Goal: Task Accomplishment & Management: Manage account settings

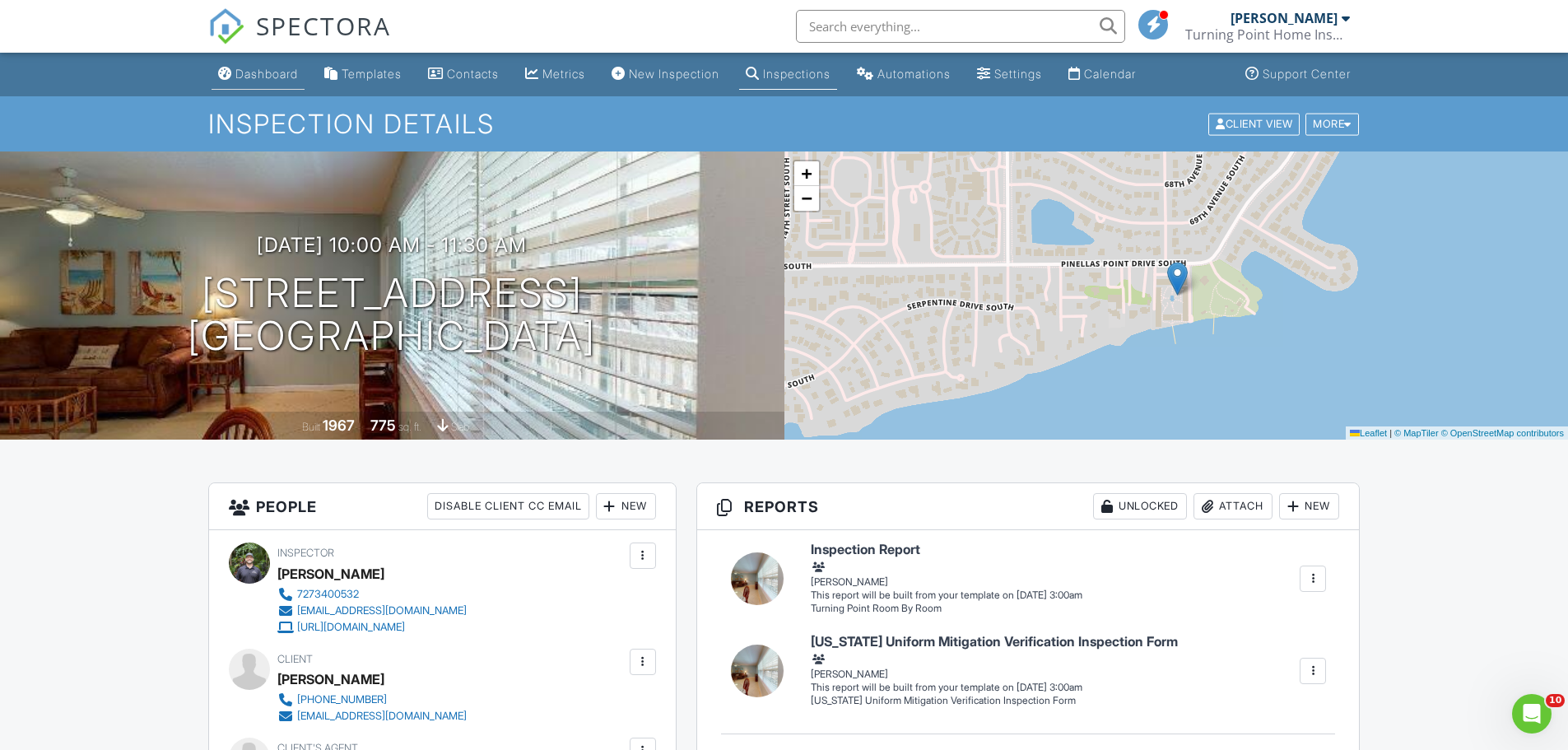
click at [250, 78] on div "Dashboard" at bounding box center [266, 73] width 63 height 14
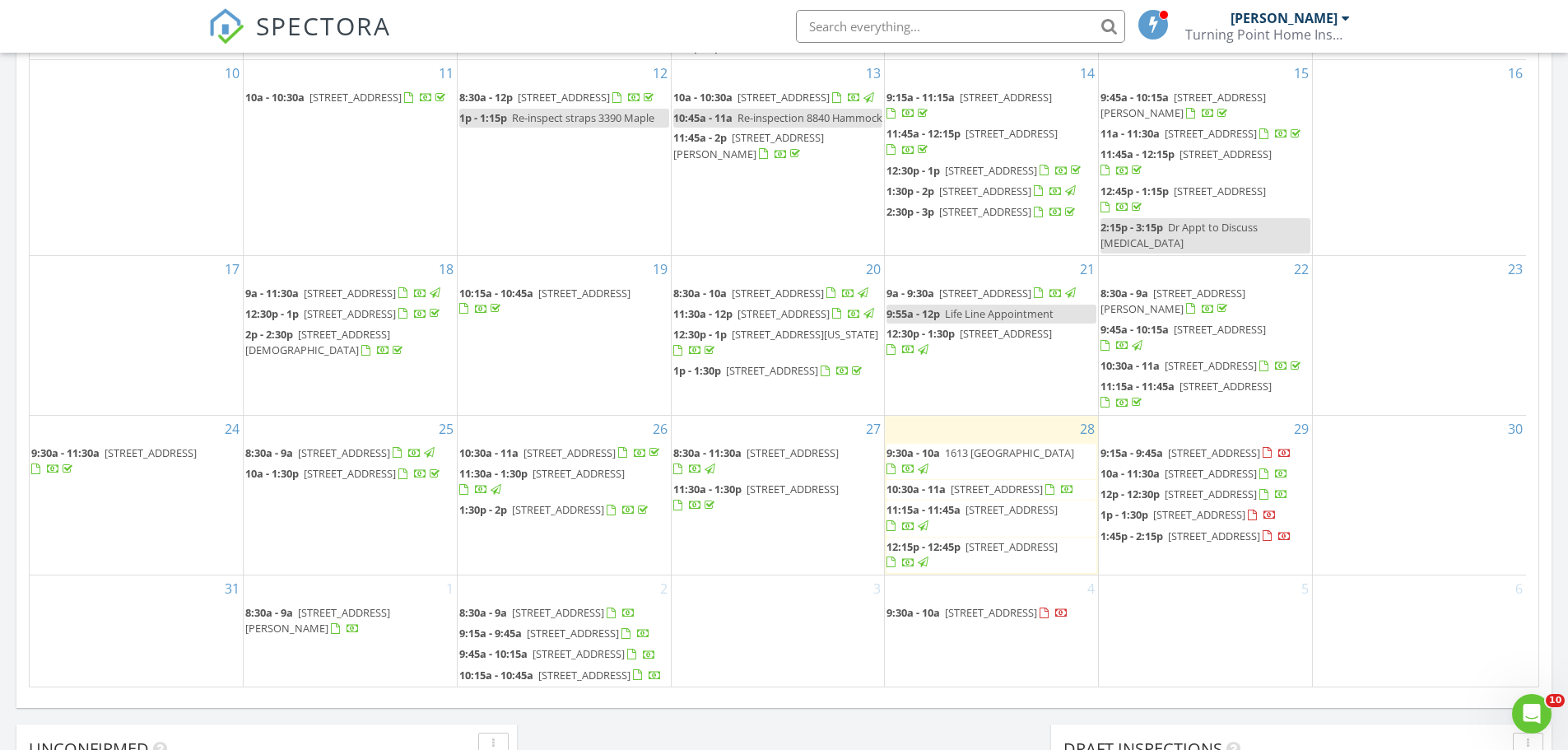
scroll to position [494, 0]
click at [1179, 529] on span "4582 Fox Lake Ct, Clearwater 33762" at bounding box center [1214, 536] width 93 height 15
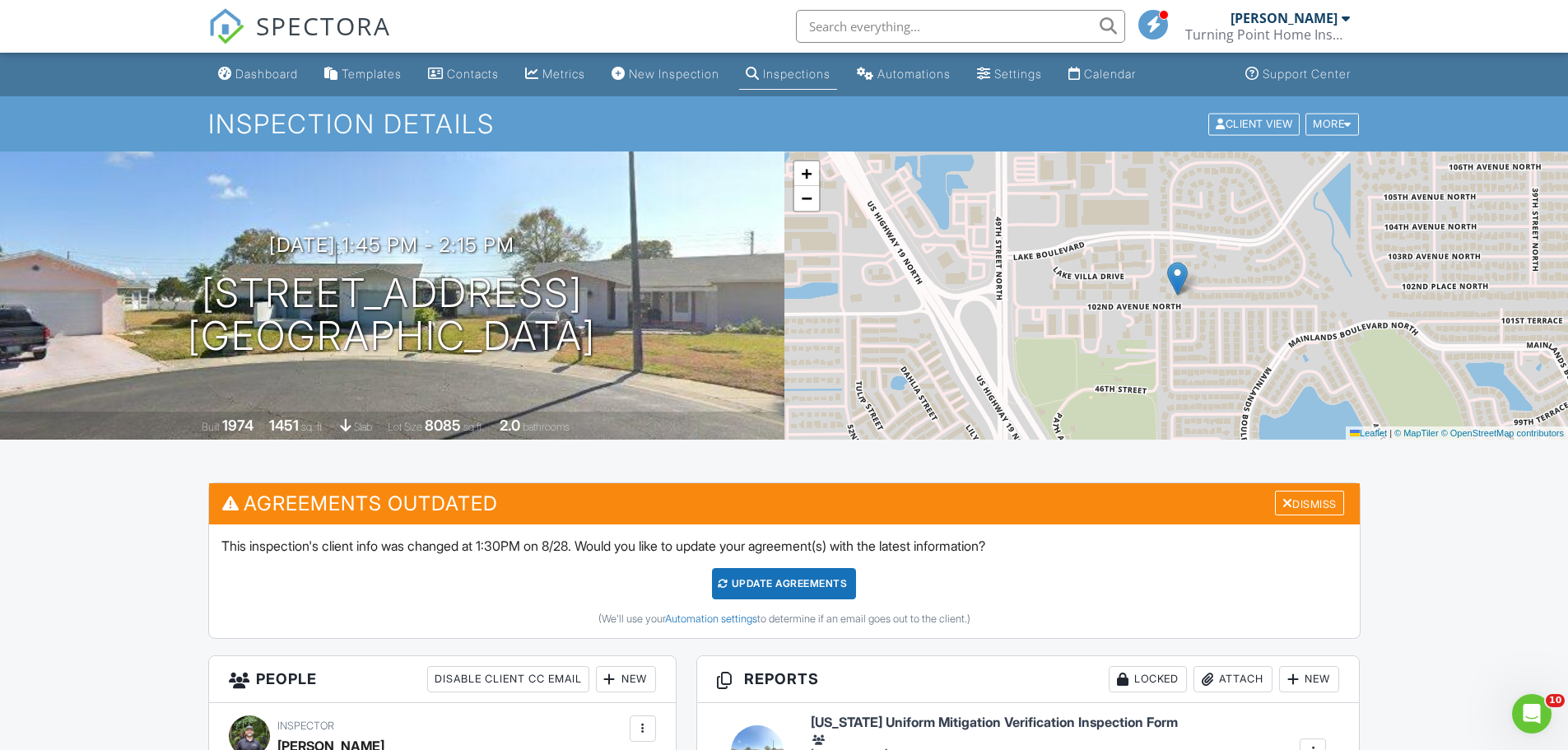
click at [1105, 306] on div "+ − Leaflet | © MapTiler © OpenStreetMap contributors" at bounding box center [1177, 295] width 785 height 288
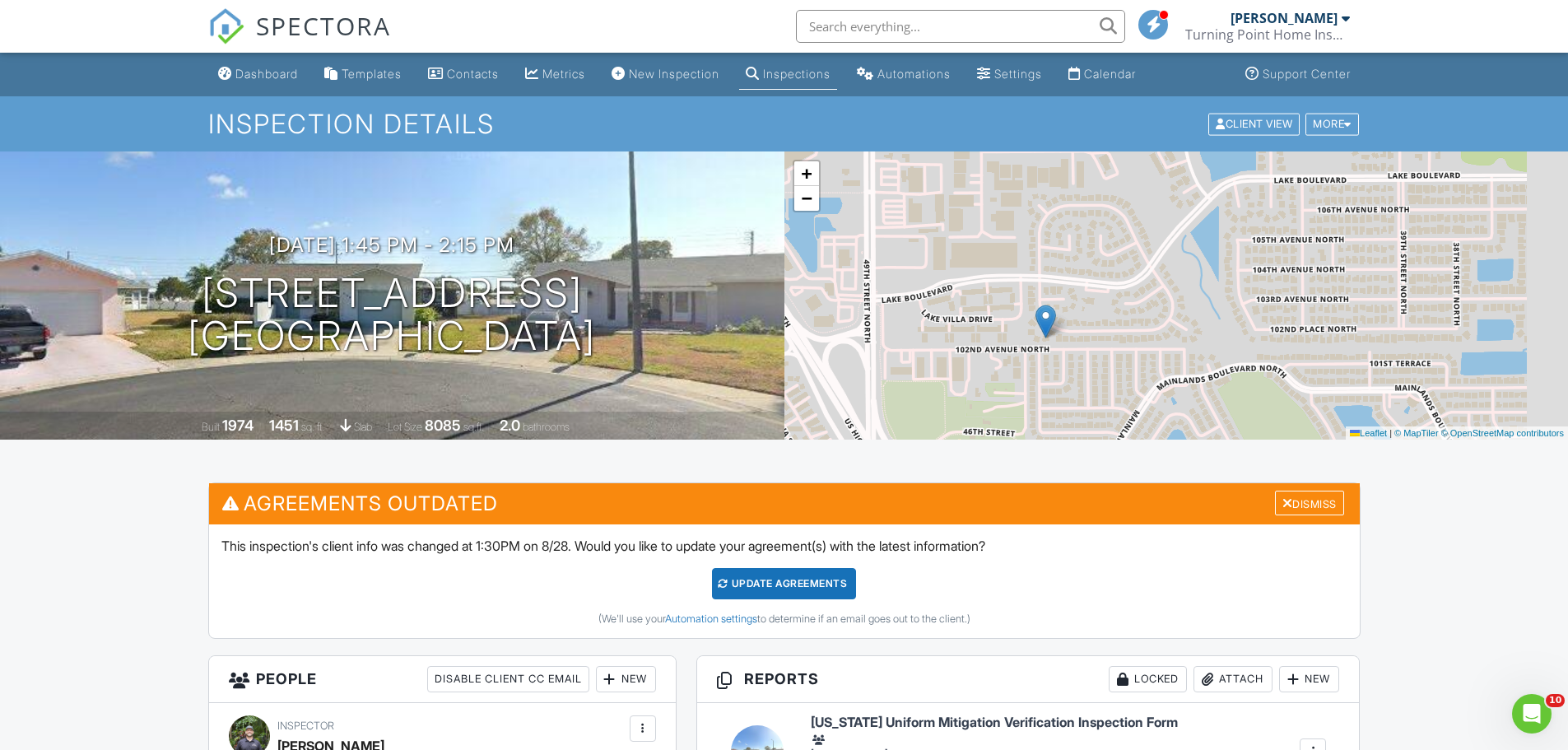
drag, startPoint x: 1187, startPoint y: 311, endPoint x: 1057, endPoint y: 384, distance: 149.1
click at [1051, 390] on div "+ − Leaflet | © MapTiler © OpenStreetMap contributors" at bounding box center [1177, 295] width 785 height 288
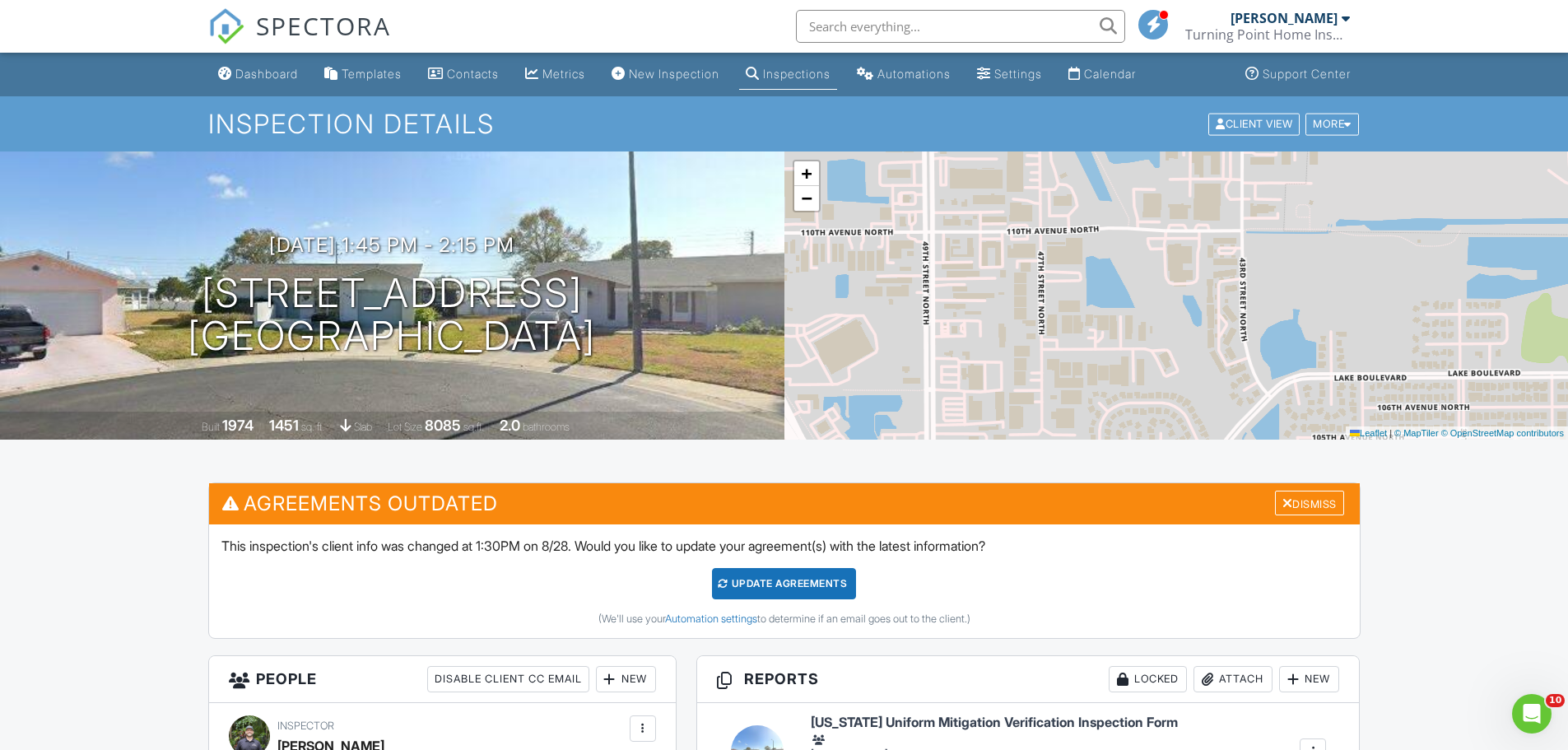
drag, startPoint x: 1106, startPoint y: 254, endPoint x: 1071, endPoint y: 294, distance: 53.2
click at [1076, 301] on div "+ − Leaflet | © MapTiler © OpenStreetMap contributors" at bounding box center [1177, 295] width 785 height 288
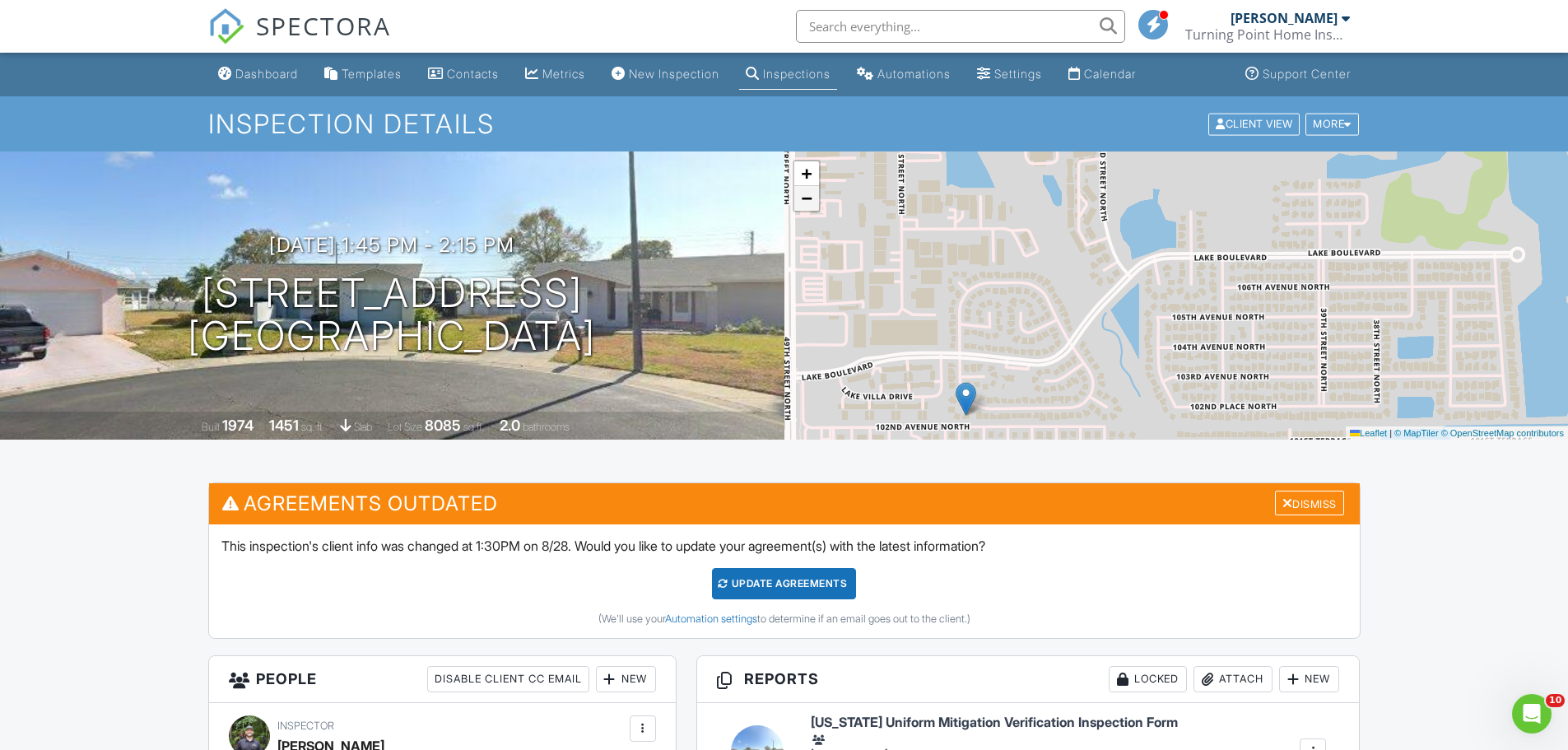
click at [807, 199] on span "−" at bounding box center [805, 198] width 10 height 21
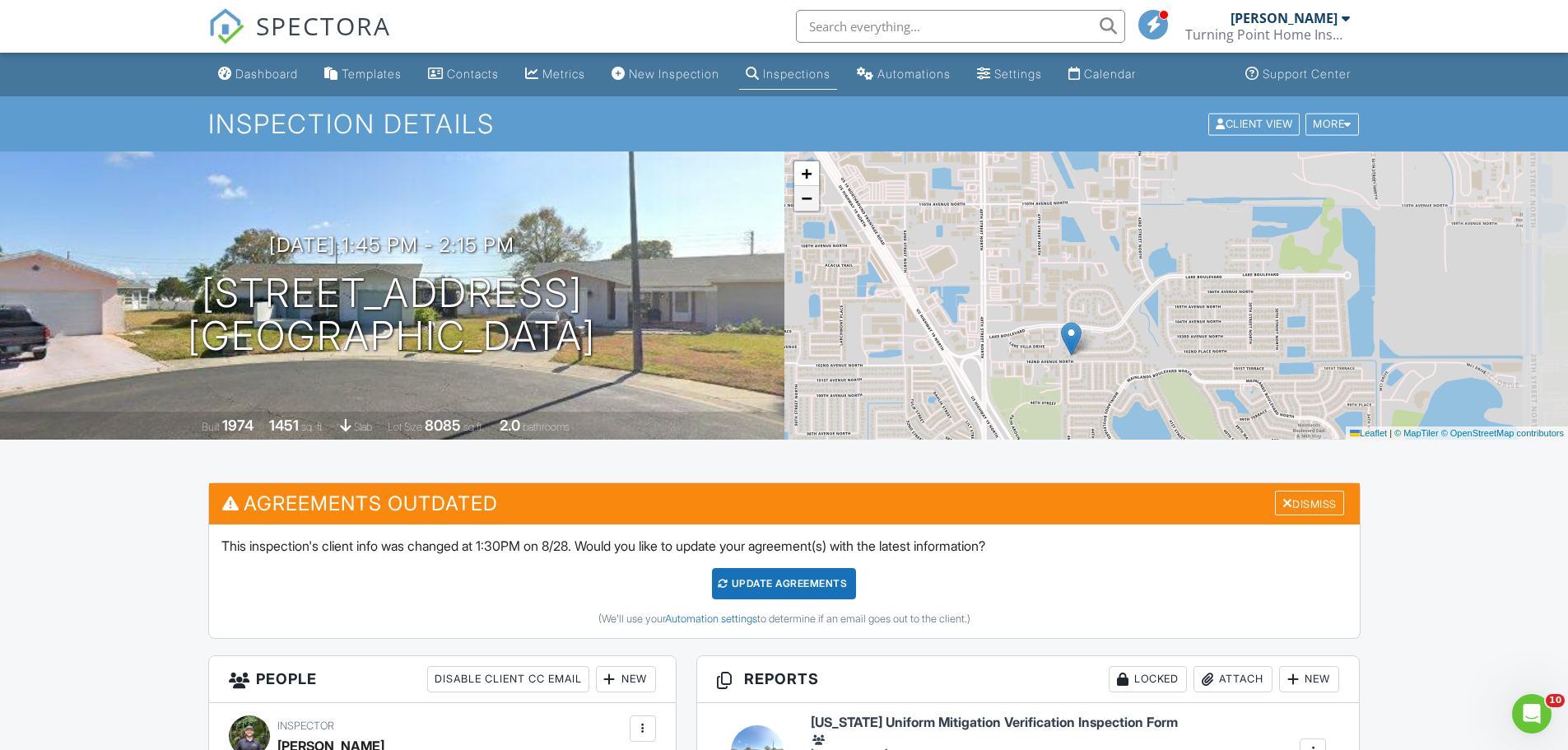
click at [805, 201] on span "−" at bounding box center [805, 198] width 10 height 21
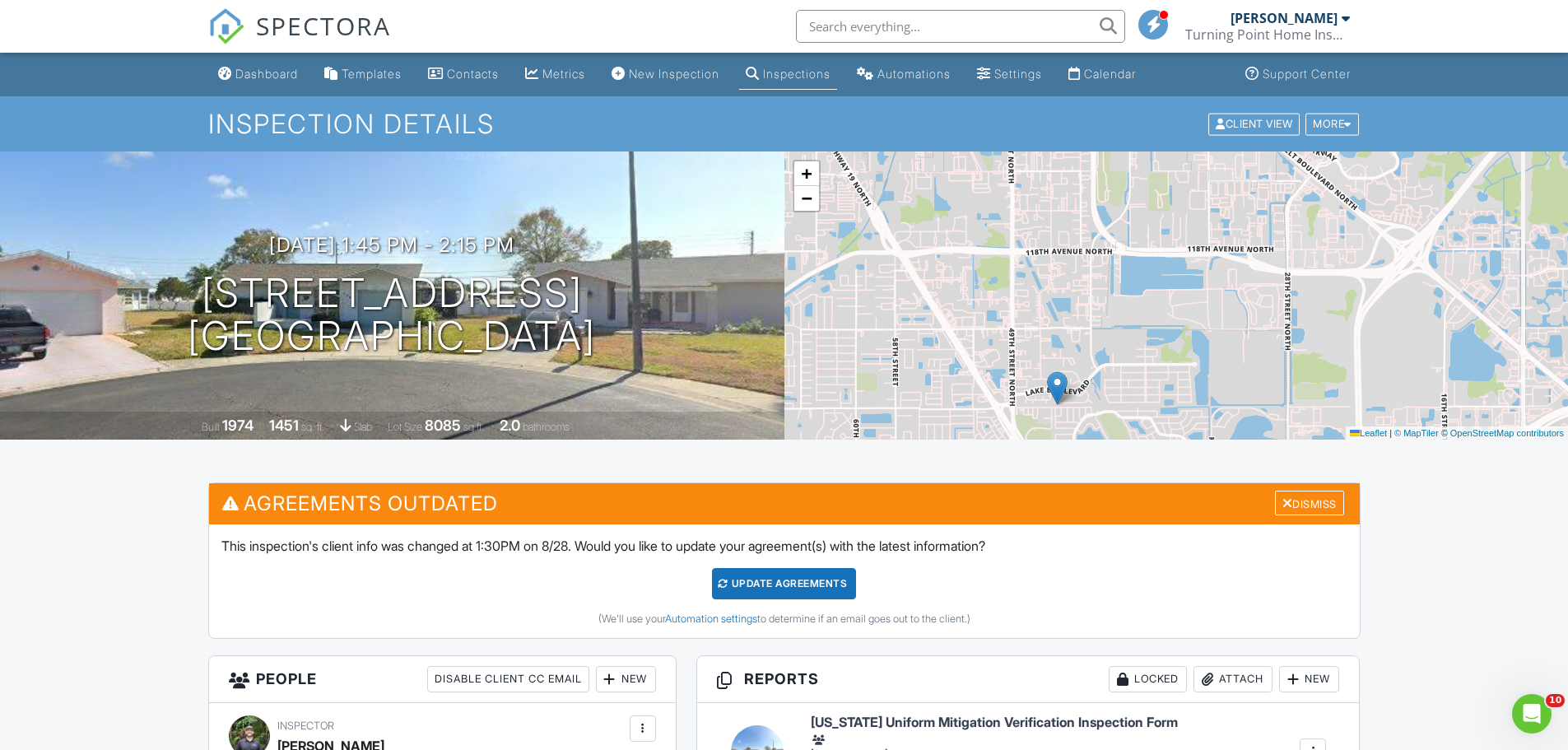
drag, startPoint x: 1064, startPoint y: 260, endPoint x: 994, endPoint y: 335, distance: 102.6
click at [994, 335] on div "+ − Leaflet | © MapTiler © OpenStreetMap contributors" at bounding box center [1177, 295] width 785 height 288
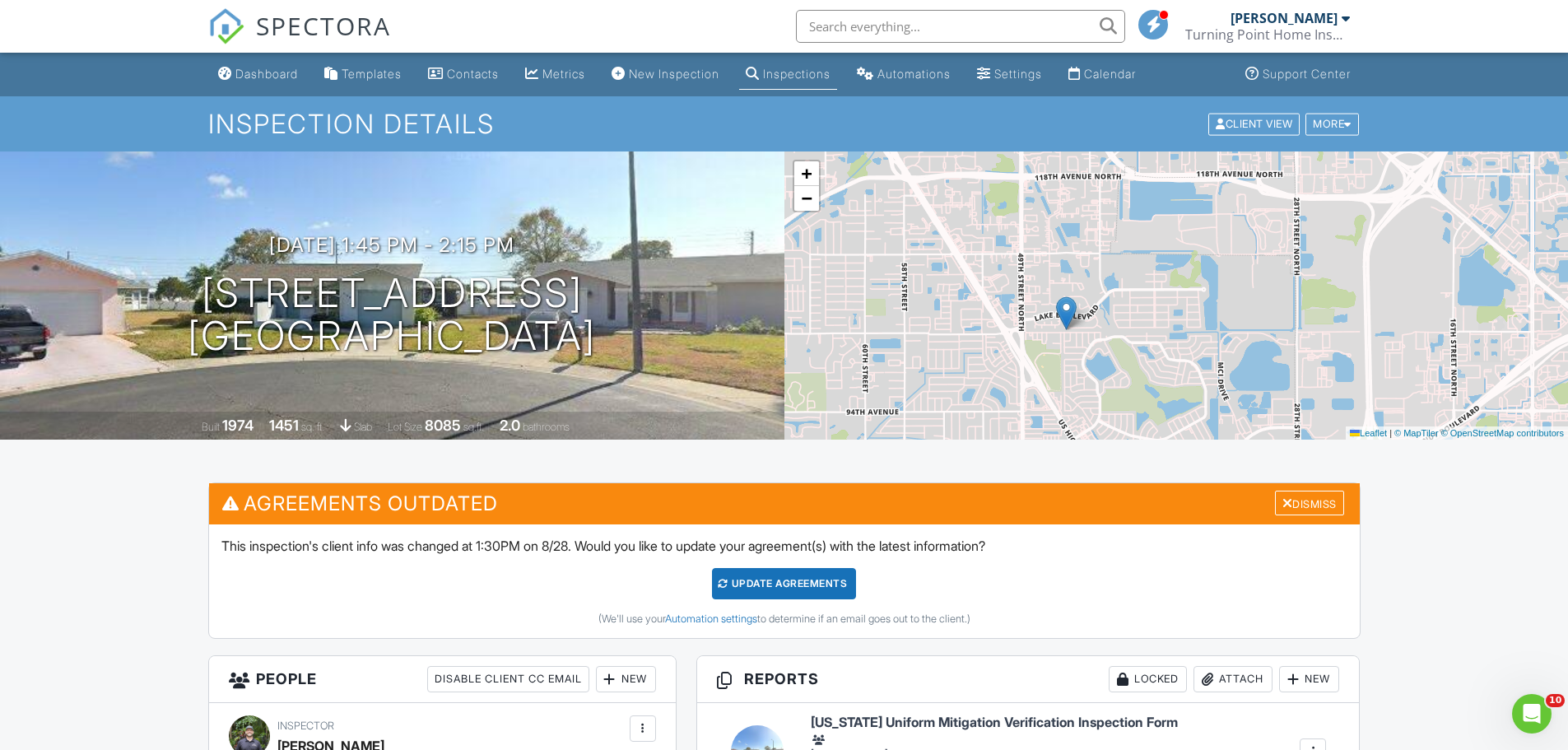
drag, startPoint x: 1122, startPoint y: 338, endPoint x: 1153, endPoint y: 244, distance: 99.0
click at [1153, 244] on div "+ − Leaflet | © MapTiler © OpenStreetMap contributors" at bounding box center [1177, 295] width 785 height 288
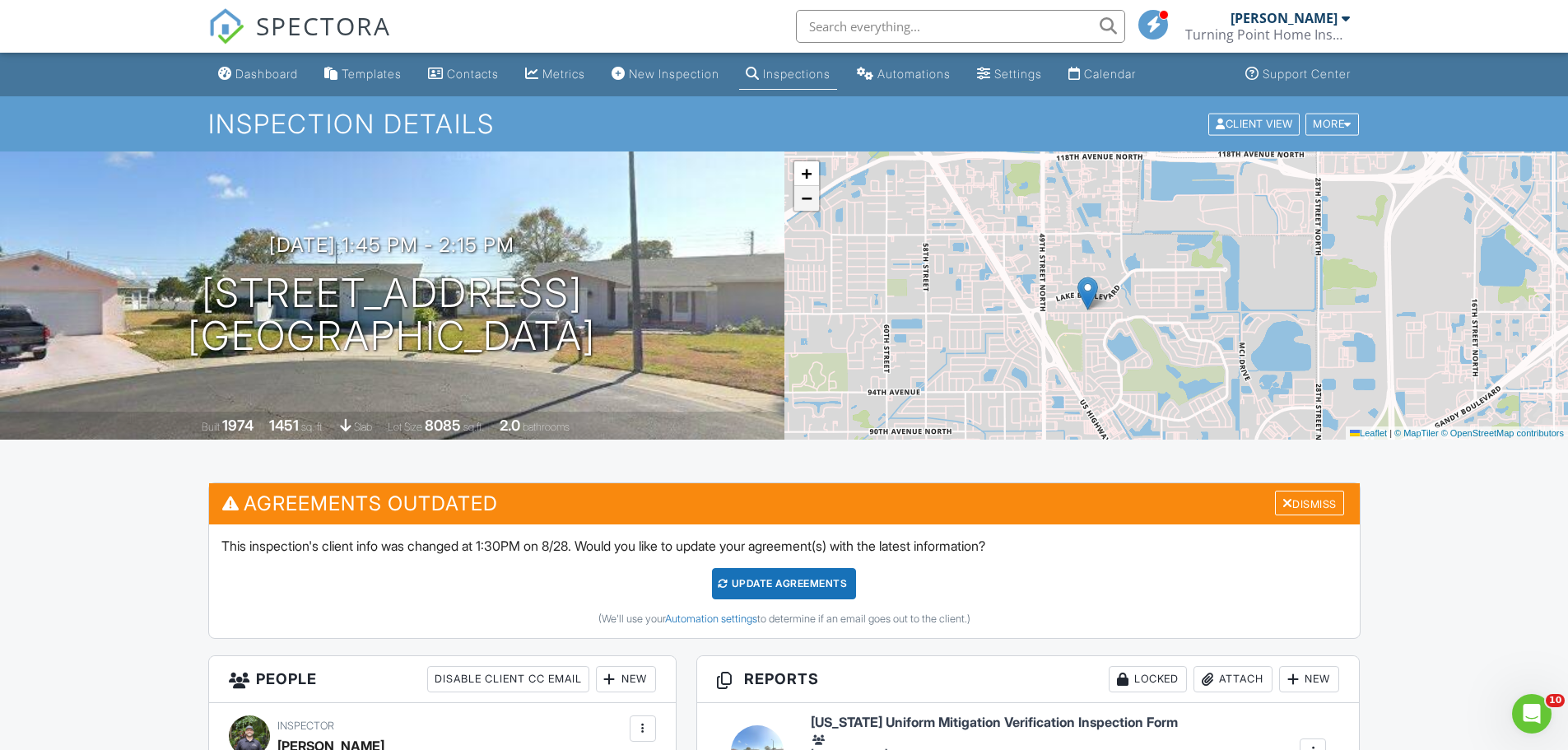
click at [799, 200] on link "−" at bounding box center [806, 198] width 24 height 24
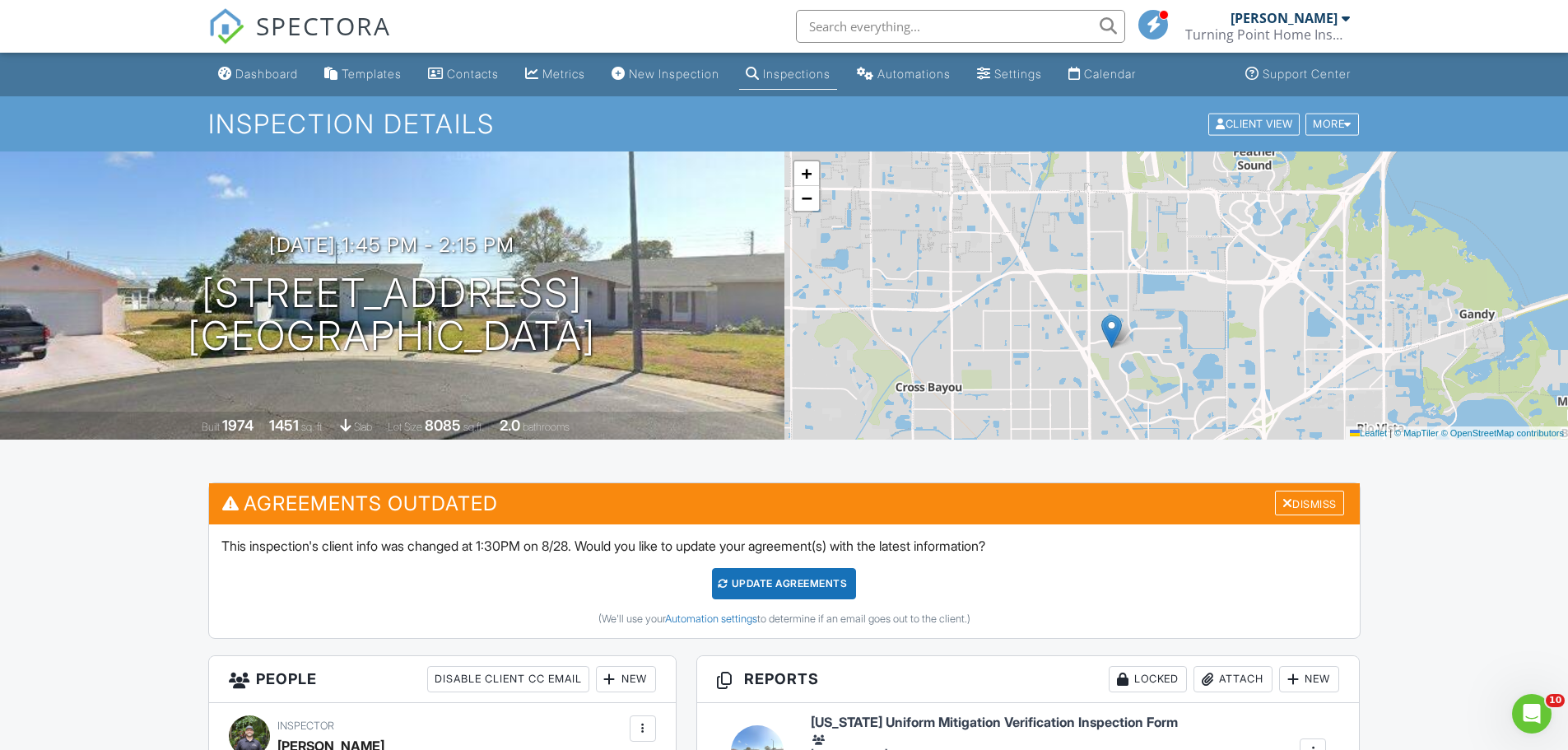
drag, startPoint x: 1176, startPoint y: 304, endPoint x: 1150, endPoint y: 331, distance: 37.5
click at [1156, 347] on div "+ − Leaflet | © MapTiler © OpenStreetMap contributors" at bounding box center [1177, 295] width 785 height 288
click at [811, 180] on span "+" at bounding box center [805, 173] width 10 height 21
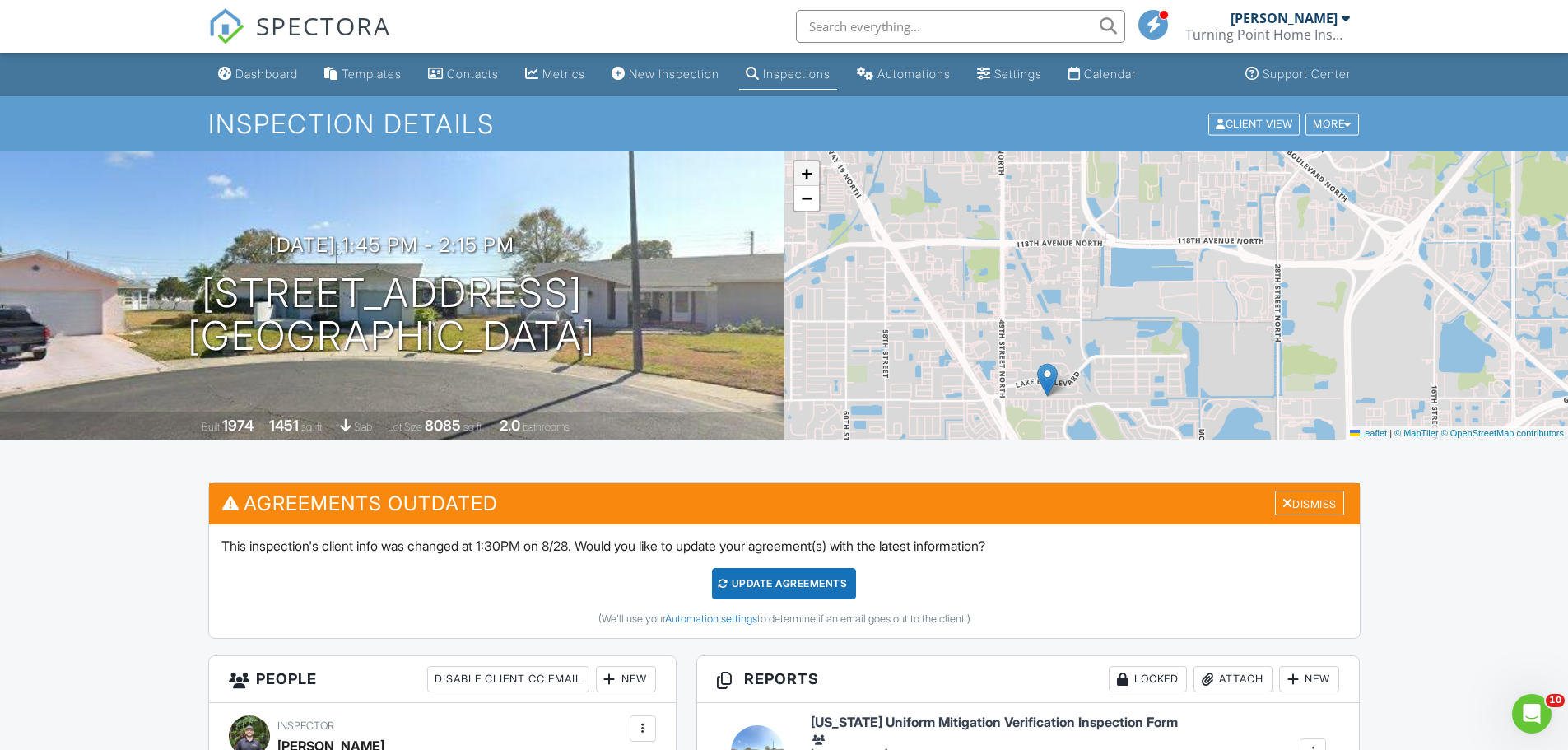
click at [811, 180] on span "+" at bounding box center [805, 173] width 10 height 21
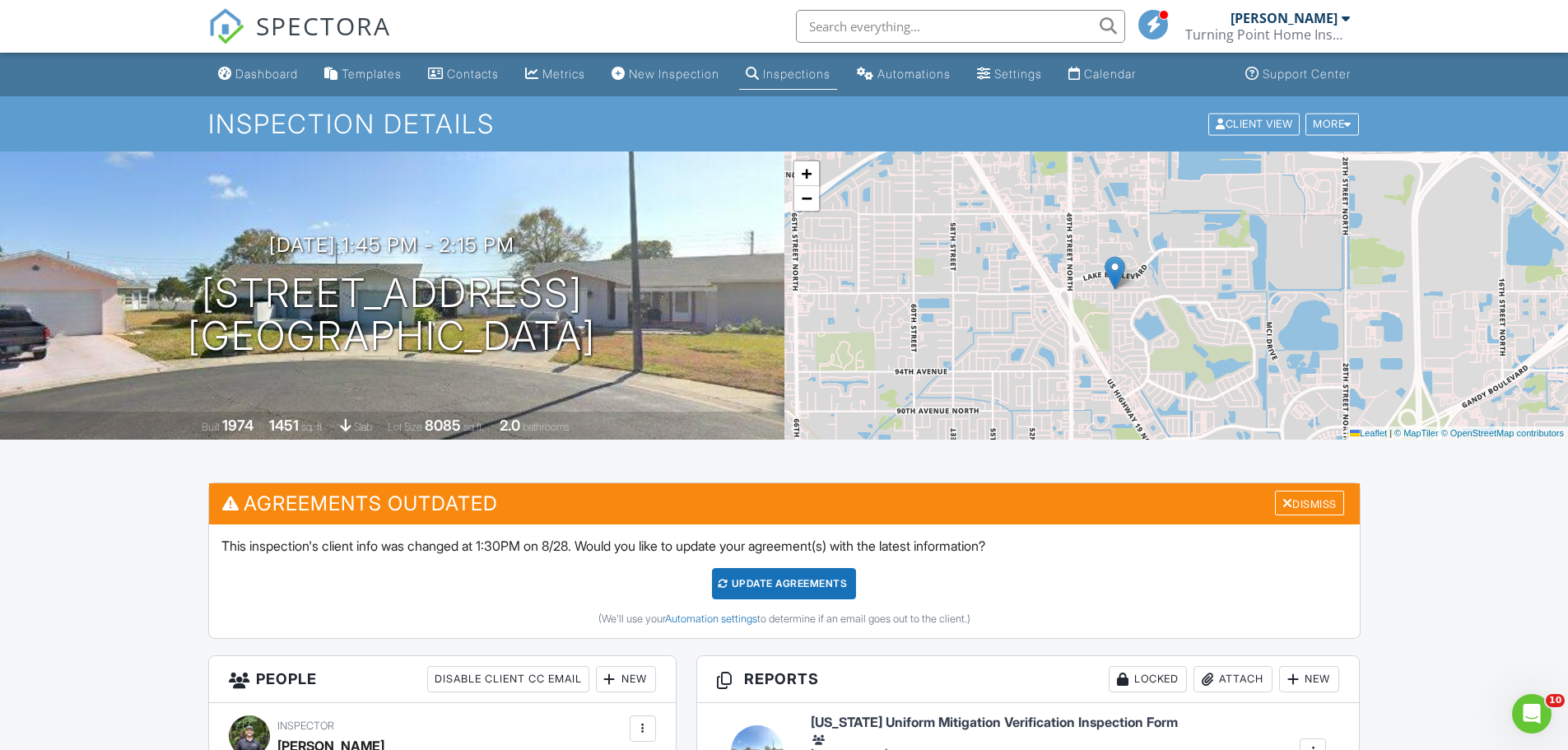
drag, startPoint x: 1130, startPoint y: 337, endPoint x: 1202, endPoint y: 227, distance: 131.5
click at [1202, 227] on div "+ − Leaflet | © MapTiler © OpenStreetMap contributors" at bounding box center [1177, 295] width 785 height 288
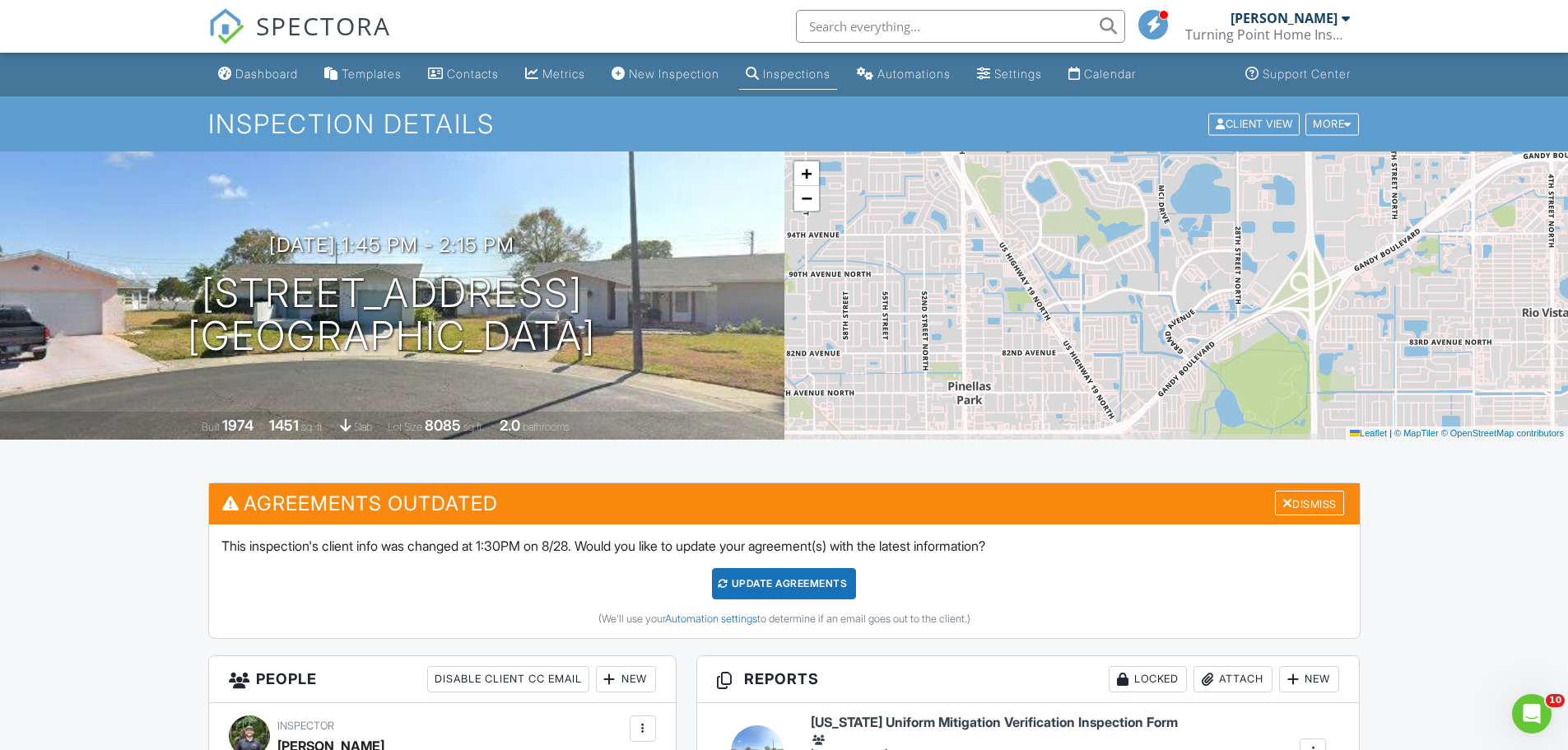
drag, startPoint x: 1148, startPoint y: 363, endPoint x: 1062, endPoint y: 251, distance: 141.2
click at [1062, 251] on div "+ − Leaflet | © MapTiler © OpenStreetMap contributors" at bounding box center [1177, 295] width 785 height 288
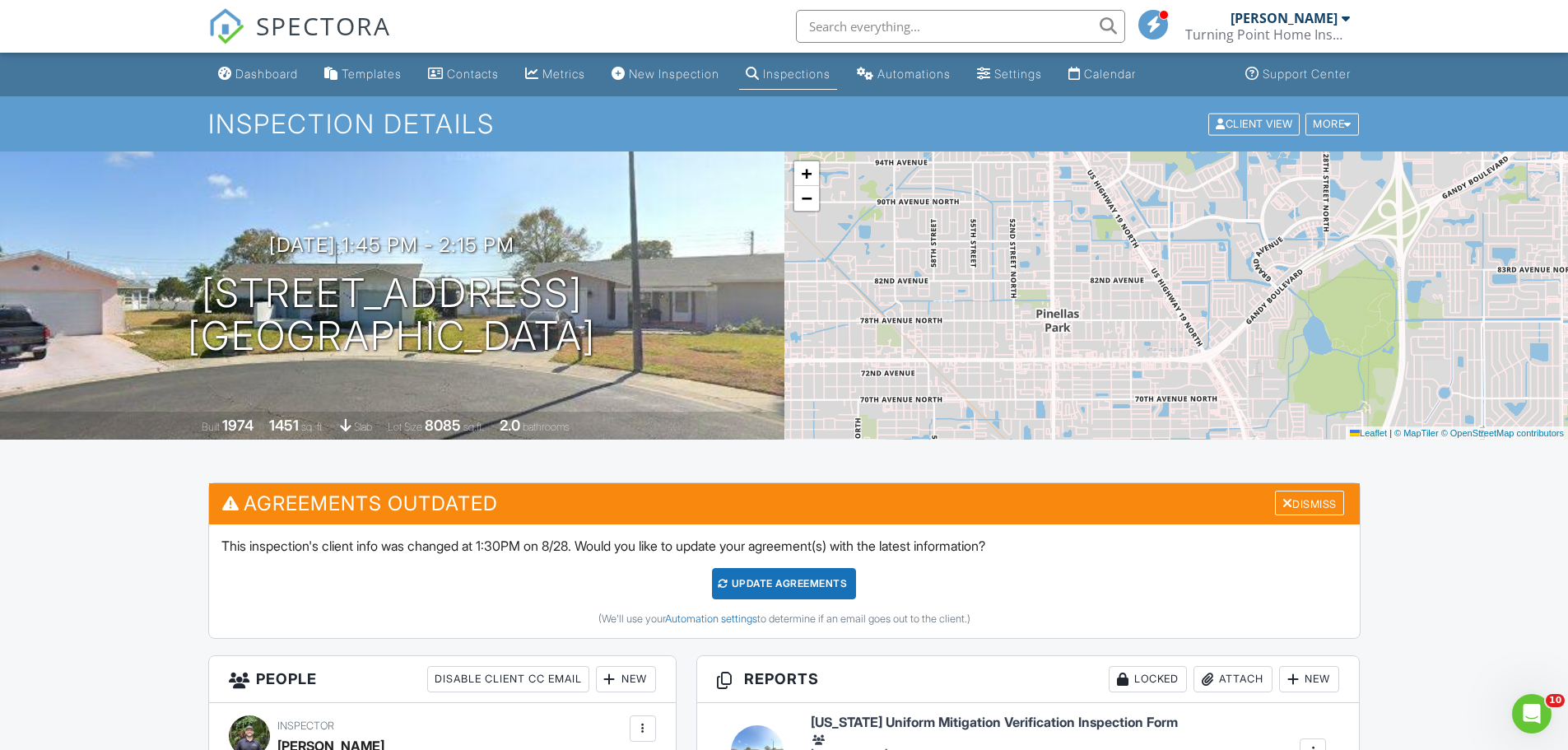
drag, startPoint x: 1051, startPoint y: 278, endPoint x: 1255, endPoint y: 422, distance: 249.7
click at [1255, 426] on div "+ − Leaflet | © MapTiler © OpenStreetMap contributors" at bounding box center [1177, 295] width 785 height 288
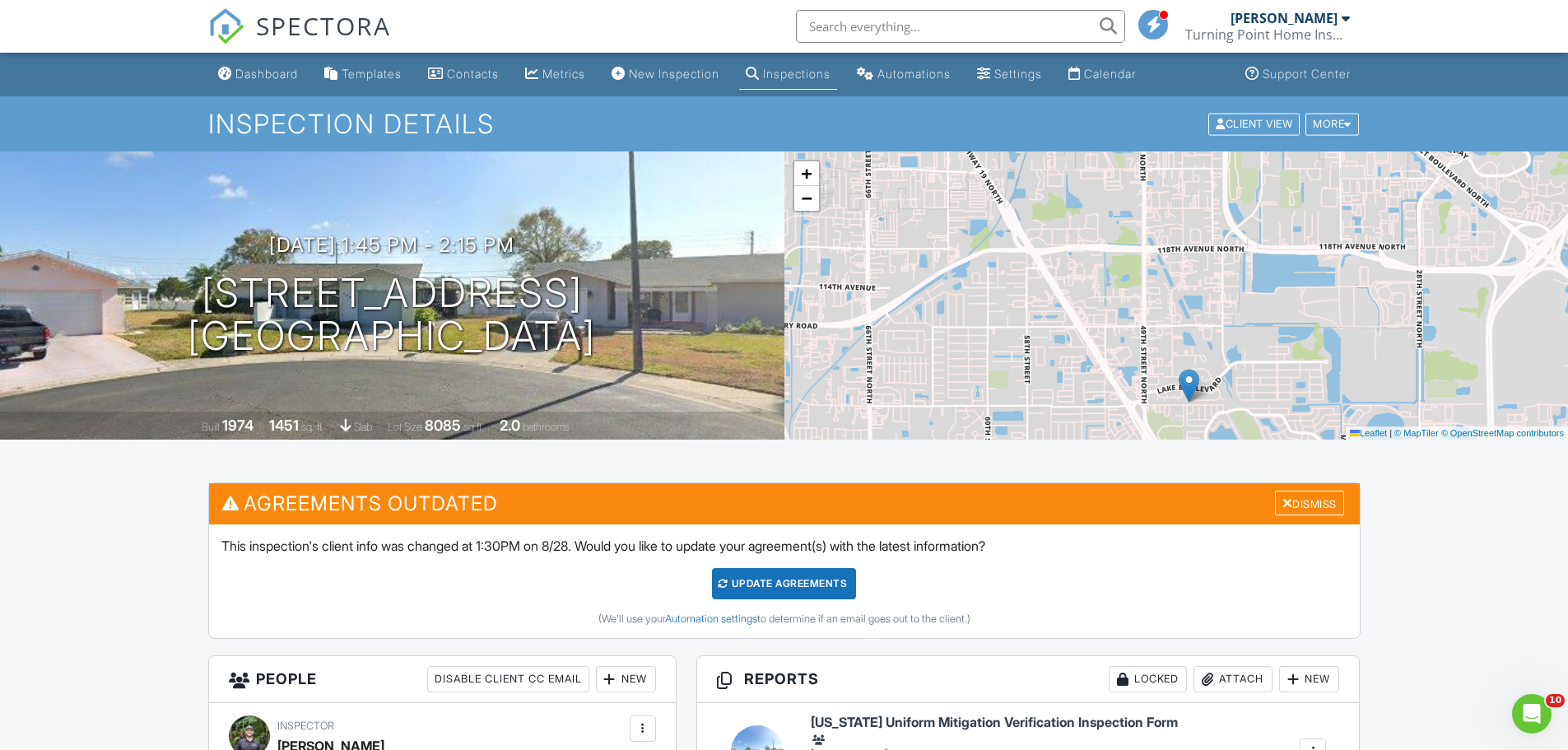
drag, startPoint x: 1179, startPoint y: 280, endPoint x: 1201, endPoint y: 402, distance: 124.0
click at [1201, 402] on div "+ − Leaflet | © MapTiler © OpenStreetMap contributors" at bounding box center [1177, 295] width 785 height 288
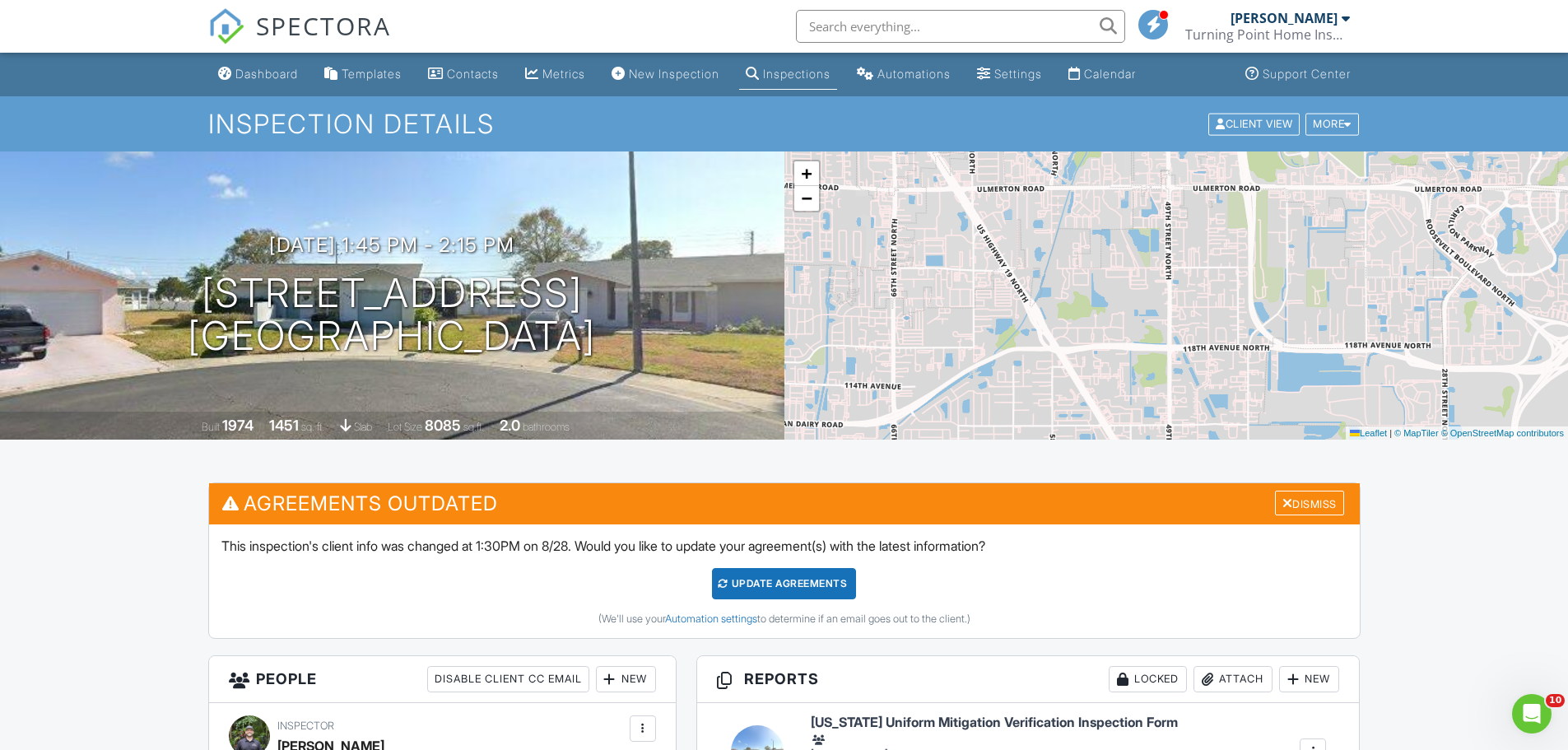
drag, startPoint x: 1150, startPoint y: 293, endPoint x: 1176, endPoint y: 391, distance: 101.4
click at [1176, 391] on div "+ − Leaflet | © MapTiler © OpenStreetMap contributors" at bounding box center [1177, 295] width 785 height 288
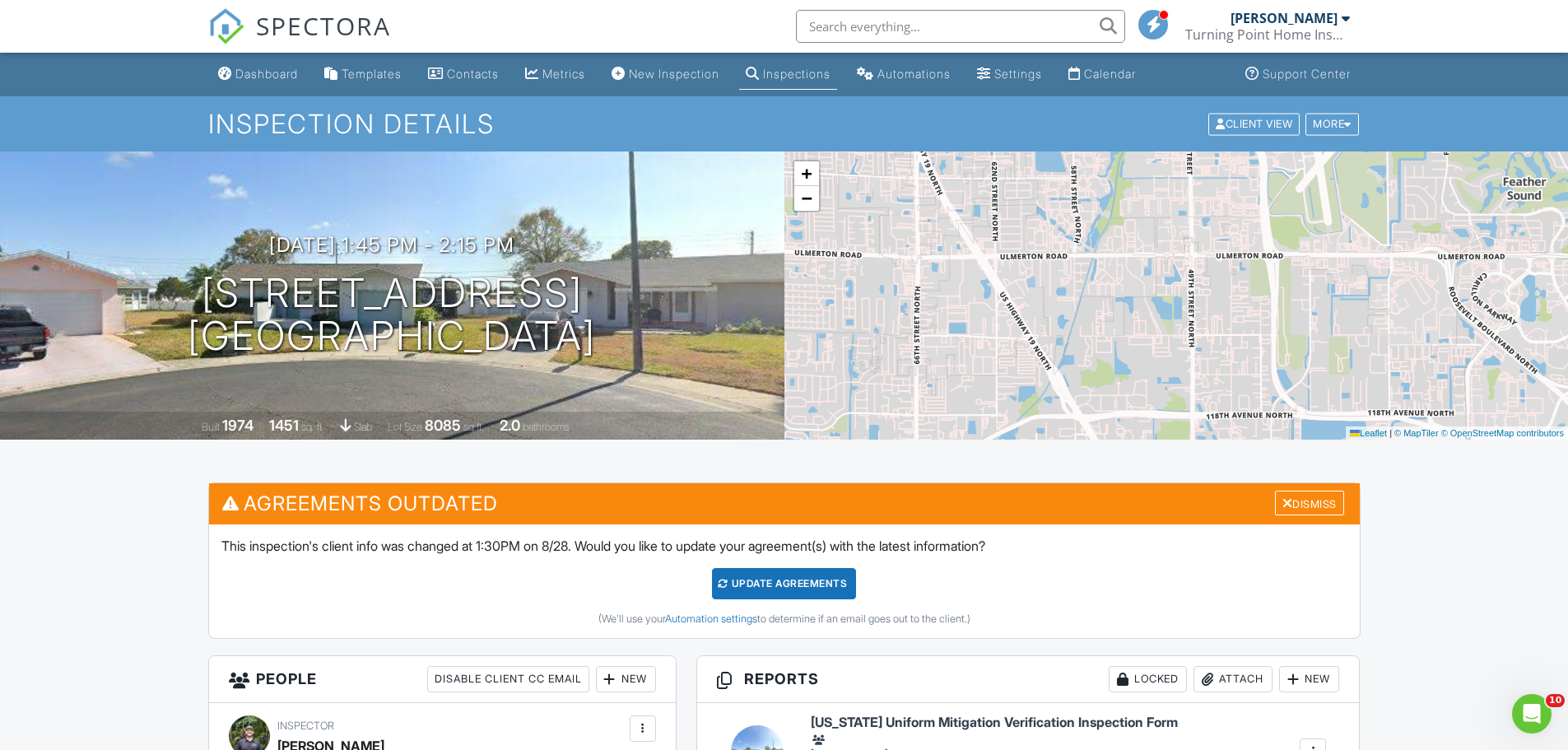
drag, startPoint x: 1150, startPoint y: 314, endPoint x: 1178, endPoint y: 380, distance: 71.7
click at [1174, 386] on div "+ − Leaflet | © MapTiler © OpenStreetMap contributors" at bounding box center [1177, 295] width 785 height 288
click at [805, 193] on span "−" at bounding box center [805, 198] width 10 height 21
